Goal: Complete application form: Complete application form

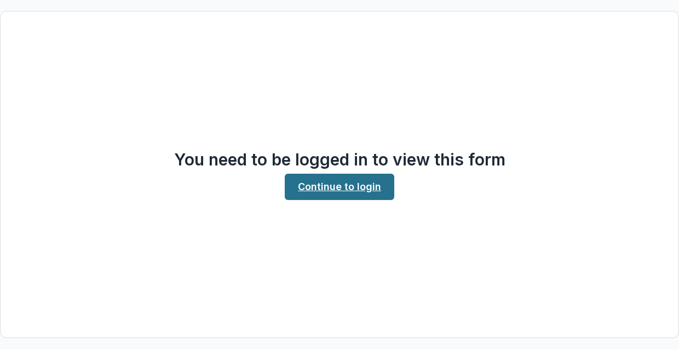
click at [342, 186] on link "Continue to login" at bounding box center [340, 187] width 110 height 26
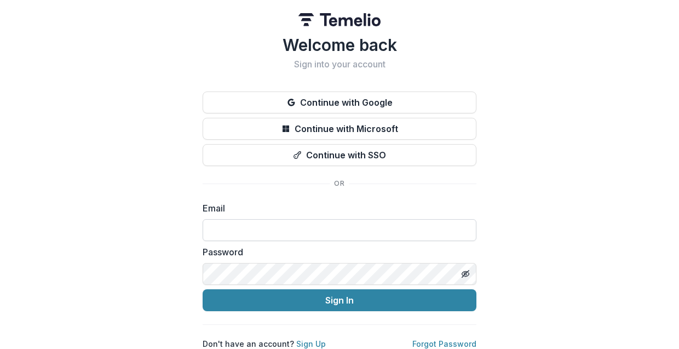
click at [233, 229] on input at bounding box center [340, 230] width 274 height 22
type input "**********"
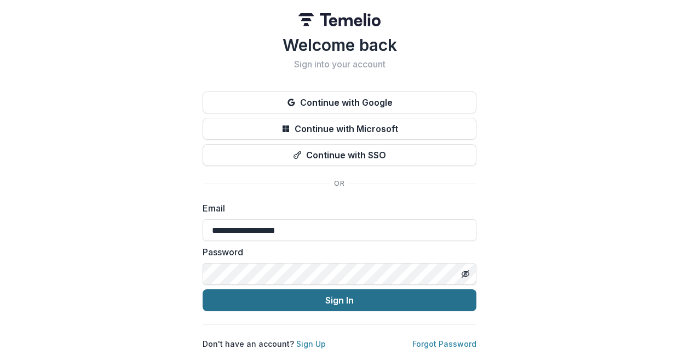
click at [335, 301] on button "Sign In" at bounding box center [340, 300] width 274 height 22
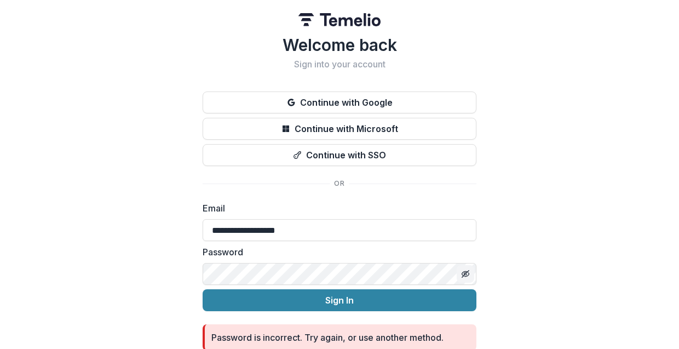
click at [461, 277] on icon "Toggle password visibility" at bounding box center [465, 273] width 9 height 9
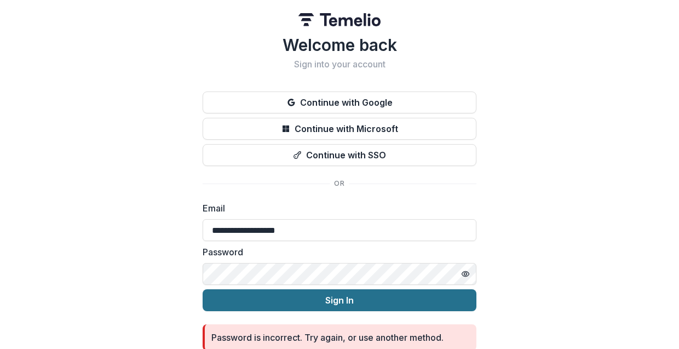
click at [351, 303] on button "Sign In" at bounding box center [340, 300] width 274 height 22
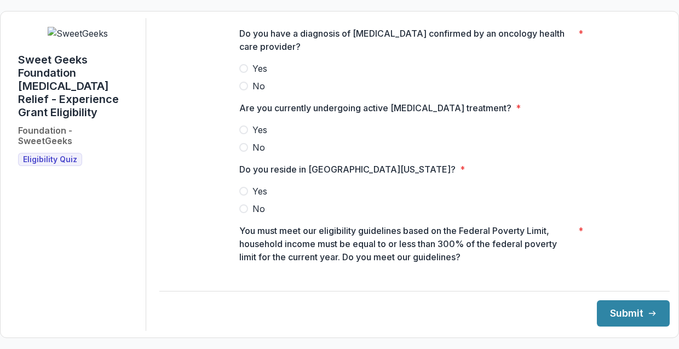
click at [244, 75] on label "Yes" at bounding box center [414, 68] width 351 height 13
click at [243, 134] on span at bounding box center [243, 129] width 9 height 9
click at [240, 196] on span at bounding box center [243, 191] width 9 height 9
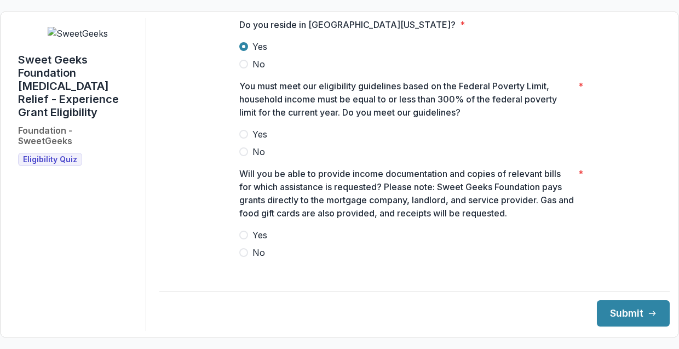
scroll to position [181, 0]
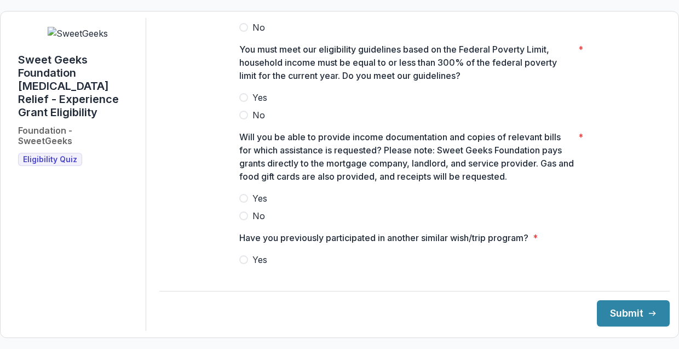
click at [242, 102] on span at bounding box center [243, 97] width 9 height 9
click at [240, 203] on span at bounding box center [243, 198] width 9 height 9
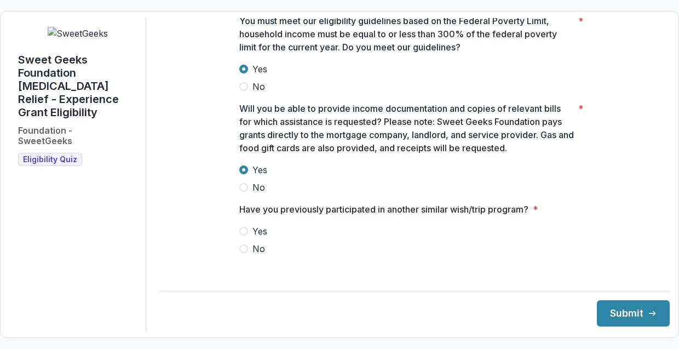
scroll to position [214, 0]
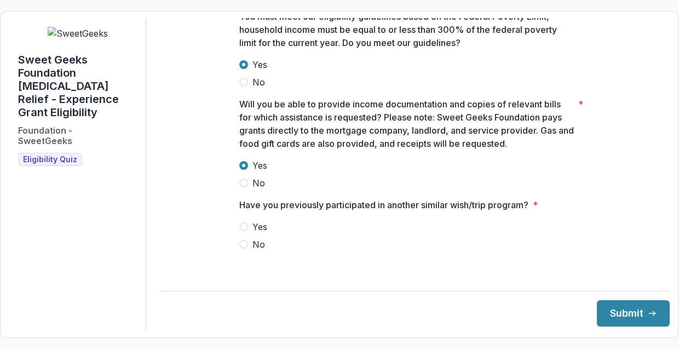
click at [244, 249] on span at bounding box center [243, 244] width 9 height 9
click at [618, 312] on button "Submit" at bounding box center [633, 313] width 73 height 26
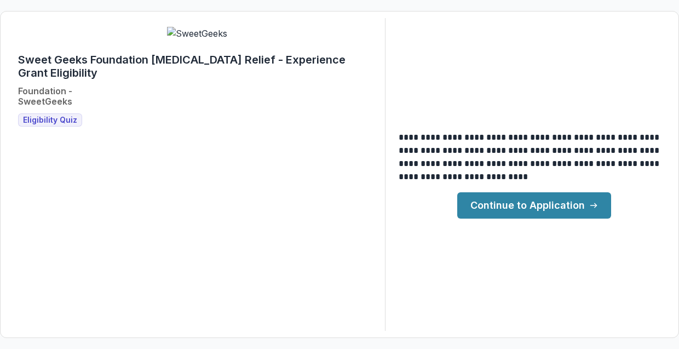
click at [523, 210] on link "Continue to Application" at bounding box center [534, 205] width 154 height 26
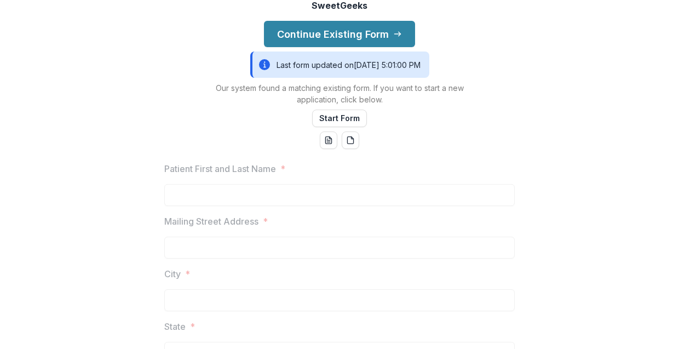
scroll to position [107, 0]
